Goal: Information Seeking & Learning: Learn about a topic

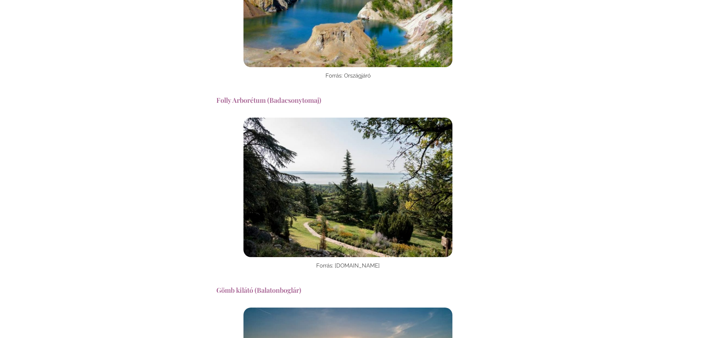
scroll to position [12058, 0]
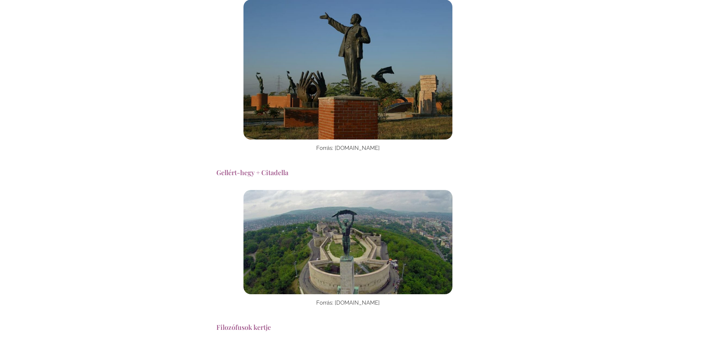
scroll to position [1781, 0]
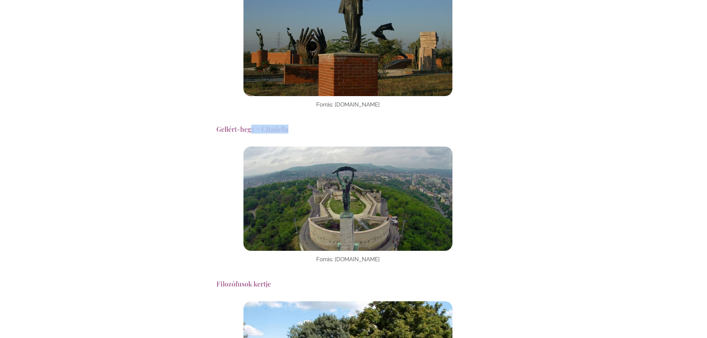
drag, startPoint x: 299, startPoint y: 127, endPoint x: 252, endPoint y: 129, distance: 47.5
click at [252, 129] on h5 "Gellért-hegy + Citadella" at bounding box center [353, 129] width 275 height 9
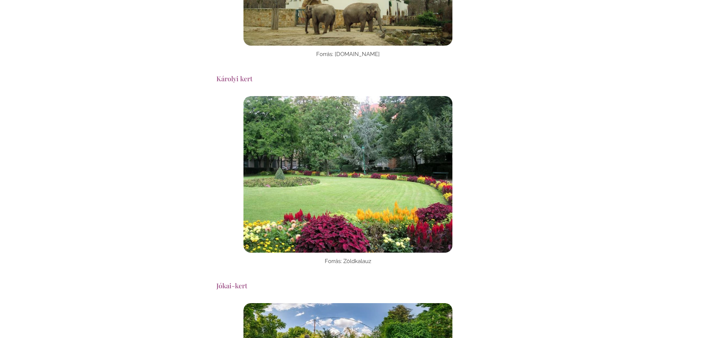
scroll to position [2337, 0]
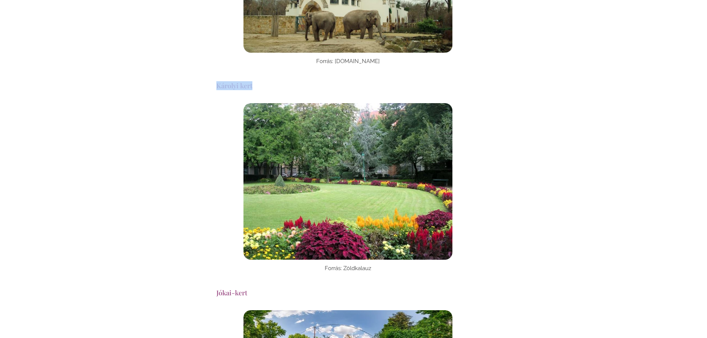
drag, startPoint x: 246, startPoint y: 86, endPoint x: 212, endPoint y: 82, distance: 34.1
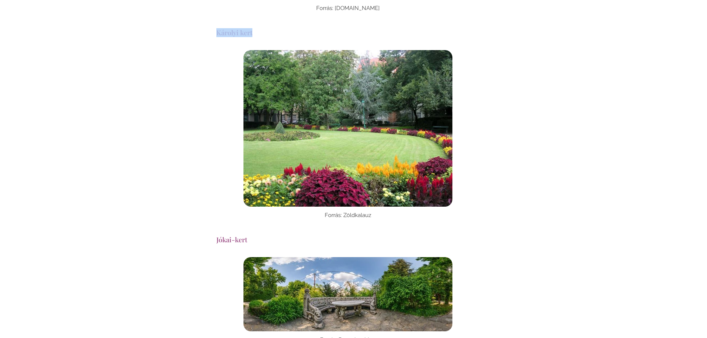
scroll to position [2486, 0]
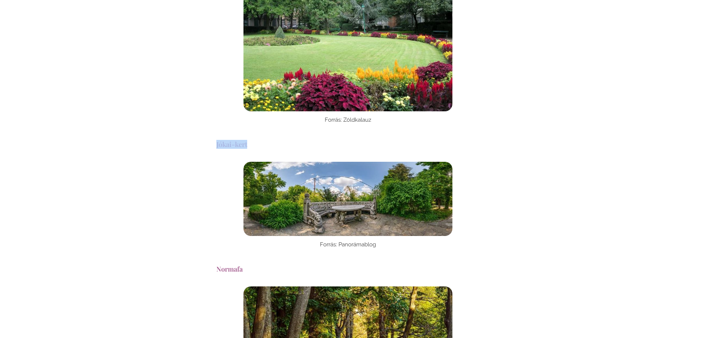
drag, startPoint x: 257, startPoint y: 150, endPoint x: 214, endPoint y: 143, distance: 43.6
copy h5 "Jókai-kert"
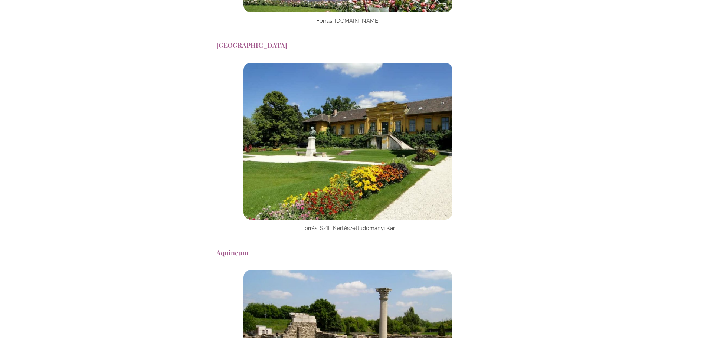
scroll to position [3117, 0]
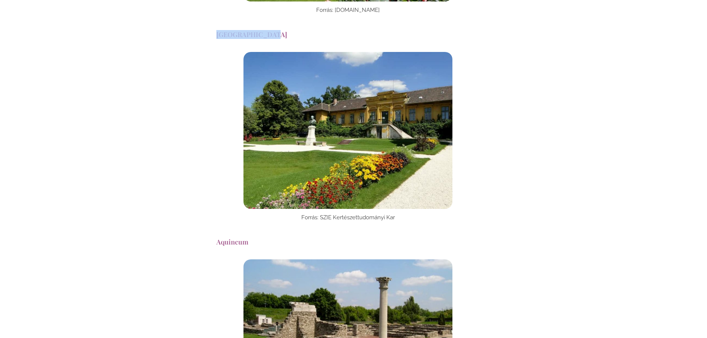
drag, startPoint x: 213, startPoint y: 36, endPoint x: 268, endPoint y: 40, distance: 55.1
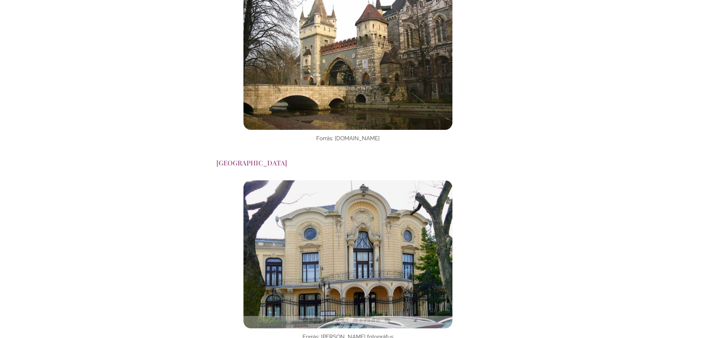
scroll to position [5268, 0]
